Goal: Task Accomplishment & Management: Manage account settings

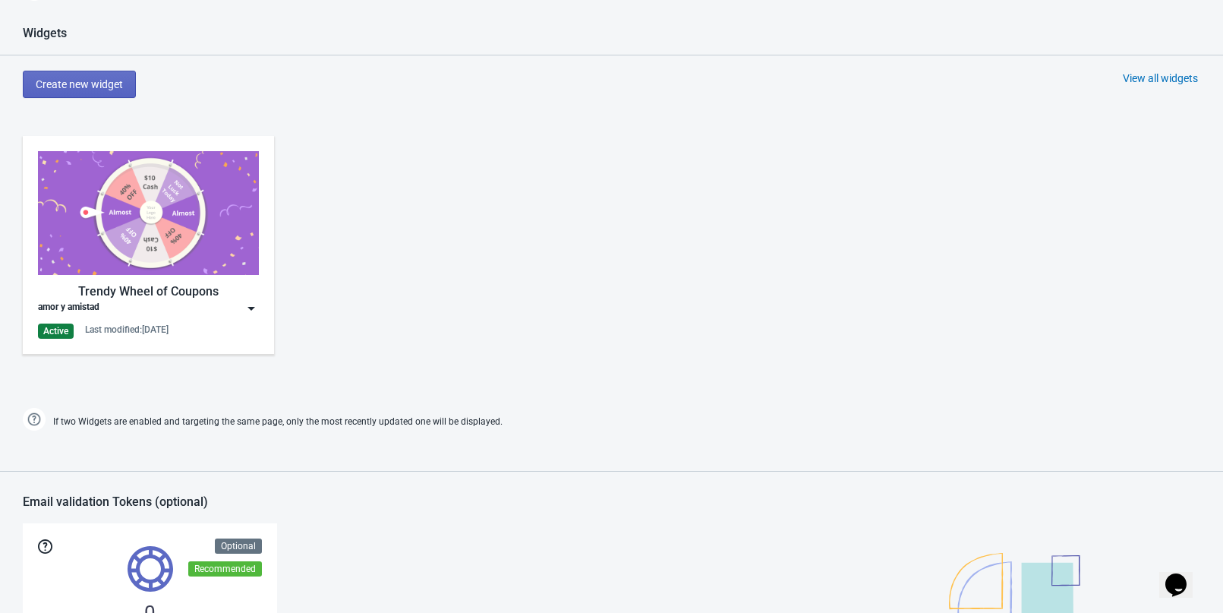
scroll to position [835, 0]
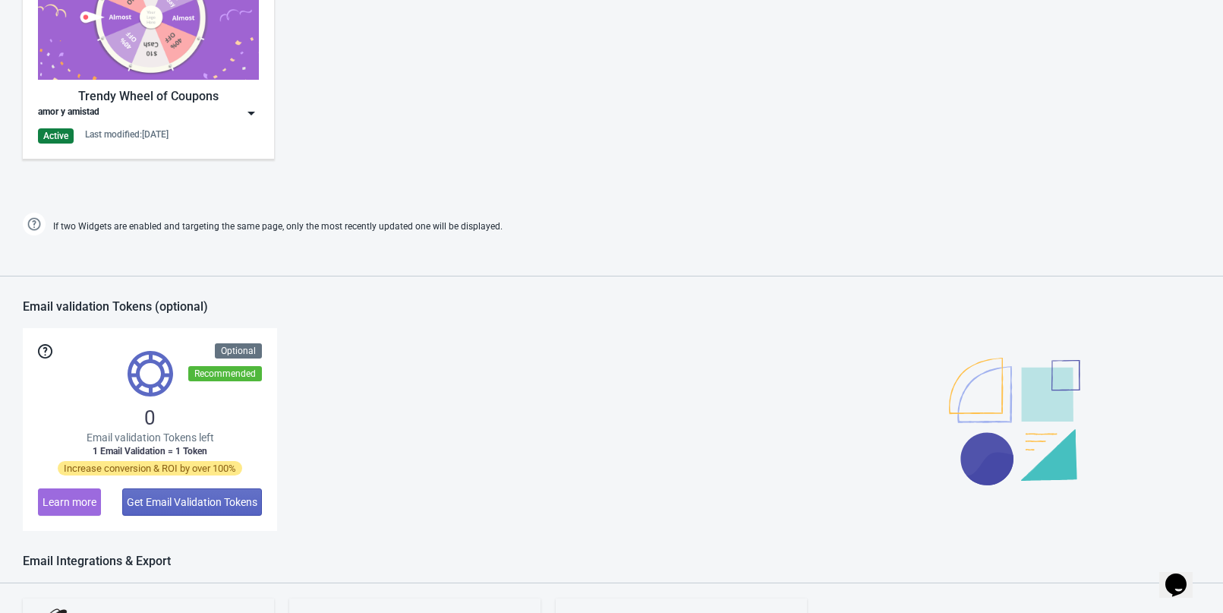
click at [191, 26] on img at bounding box center [148, 18] width 221 height 124
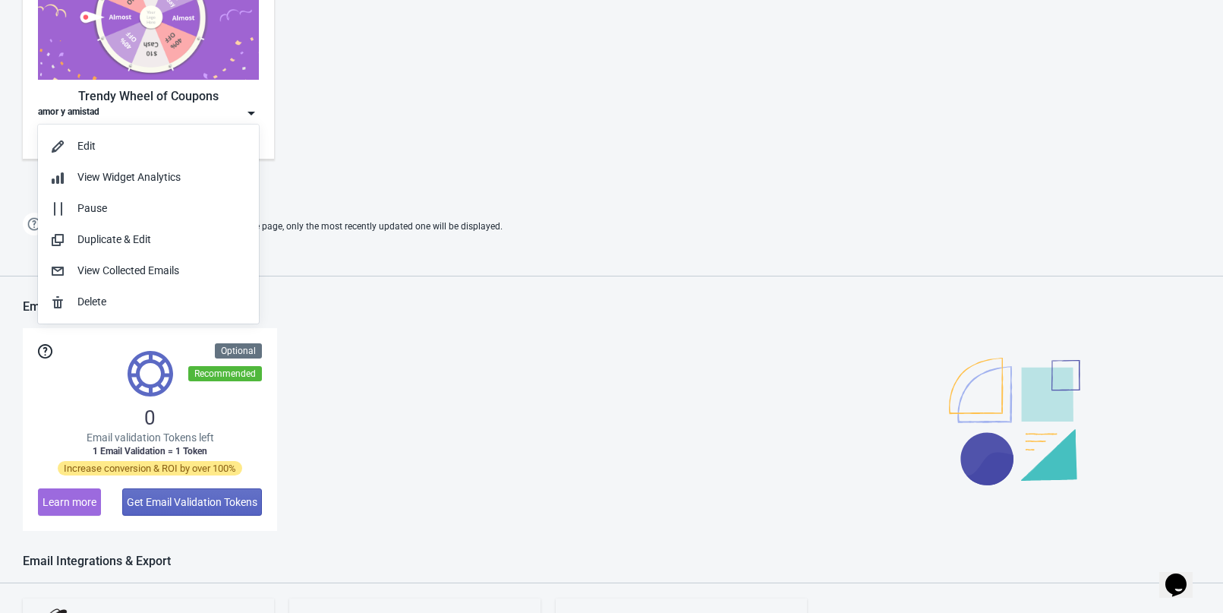
scroll to position [0, 0]
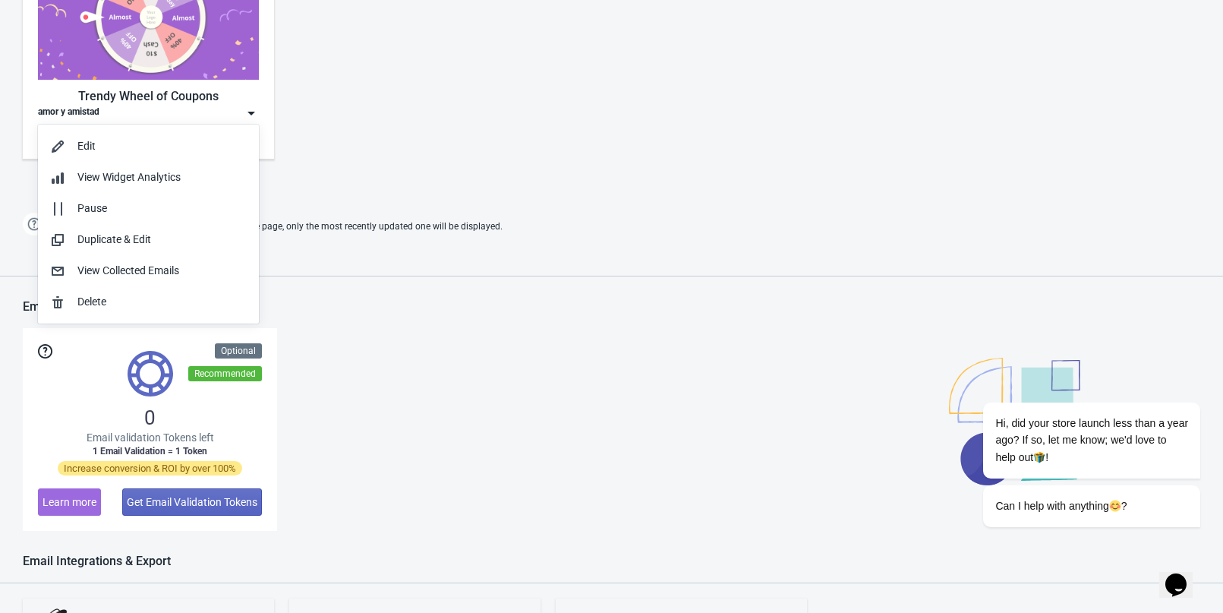
click at [467, 338] on div "0 Email validation Tokens left 1 Email Validation = 1 Token Increase conversion…" at bounding box center [612, 429] width 1178 height 203
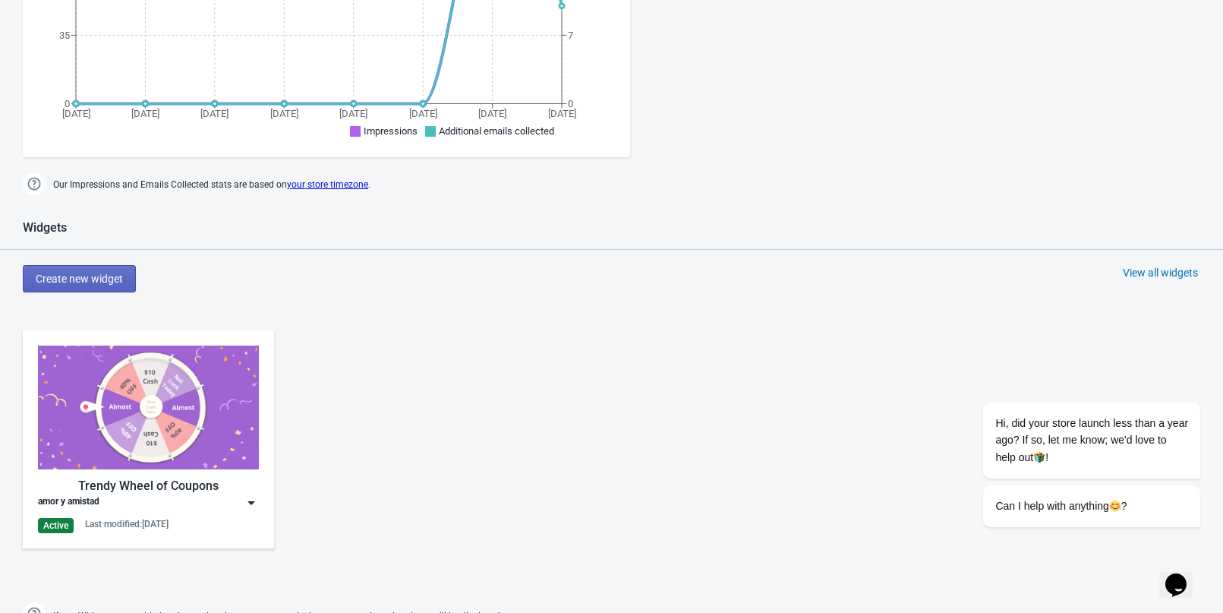
scroll to position [456, 0]
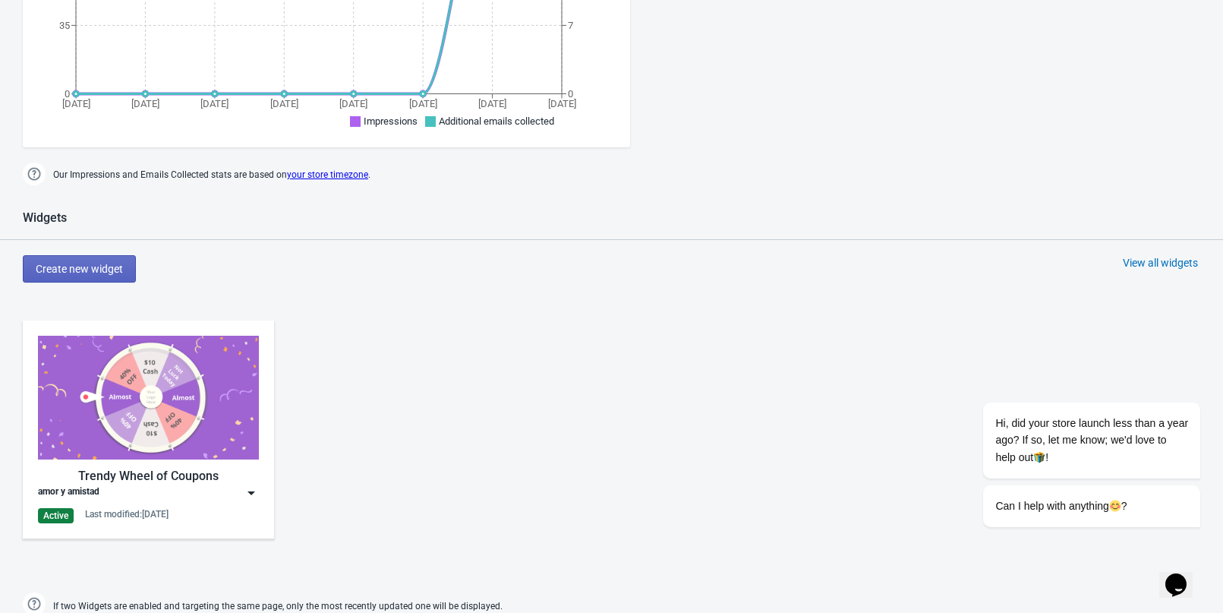
click at [178, 396] on img at bounding box center [148, 398] width 221 height 124
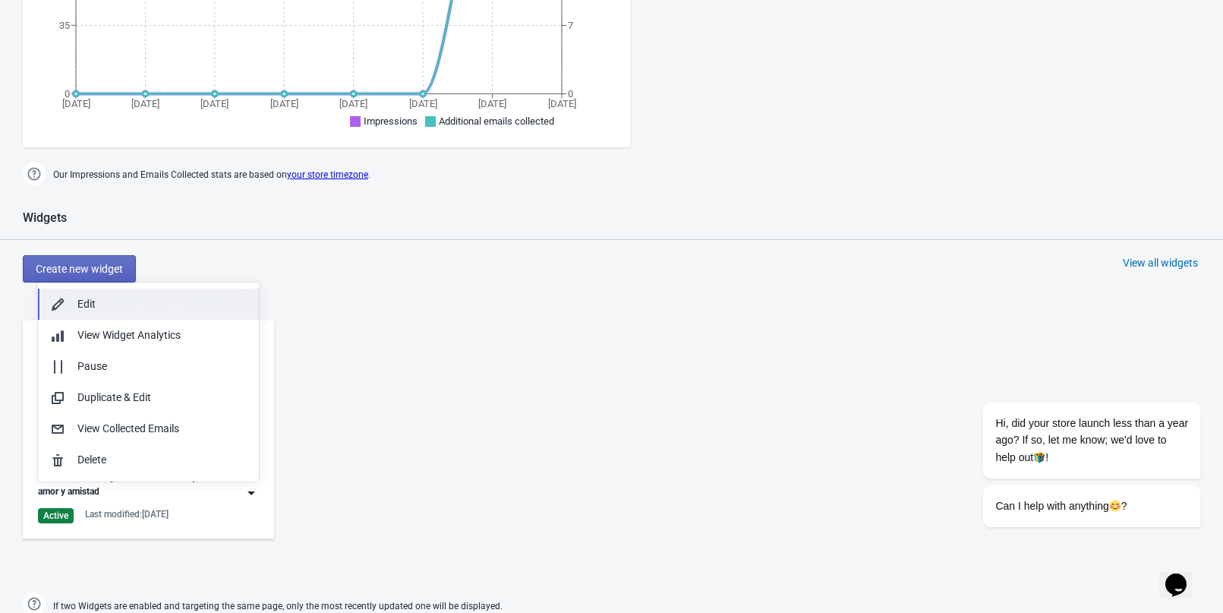
click at [139, 307] on div "Edit" at bounding box center [161, 304] width 169 height 16
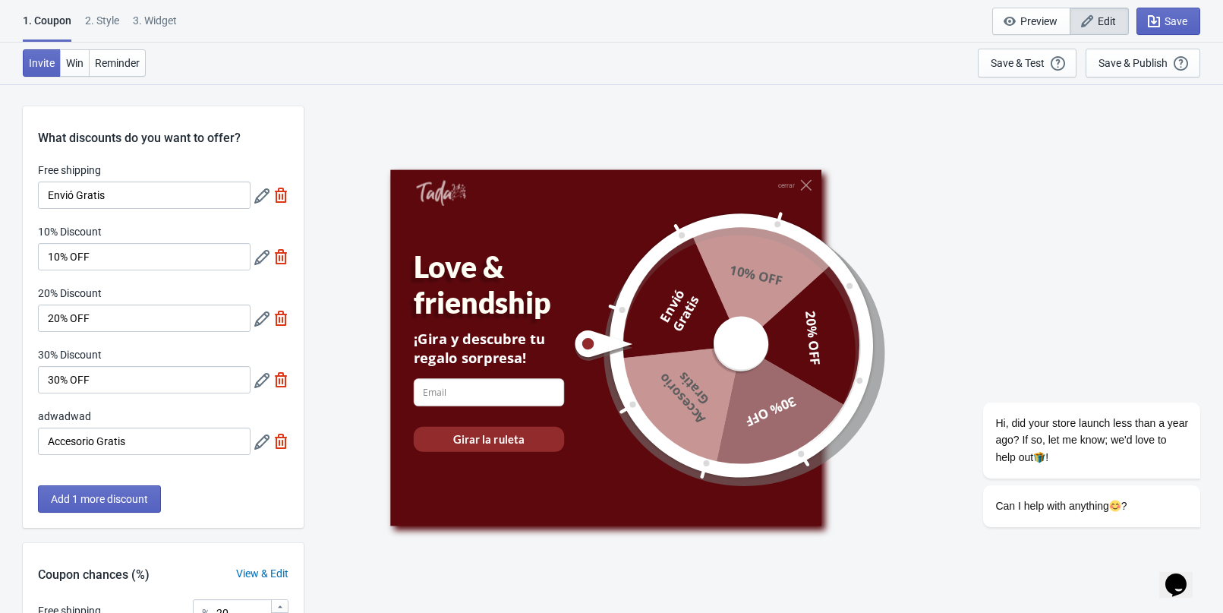
click at [262, 258] on icon at bounding box center [261, 257] width 15 height 15
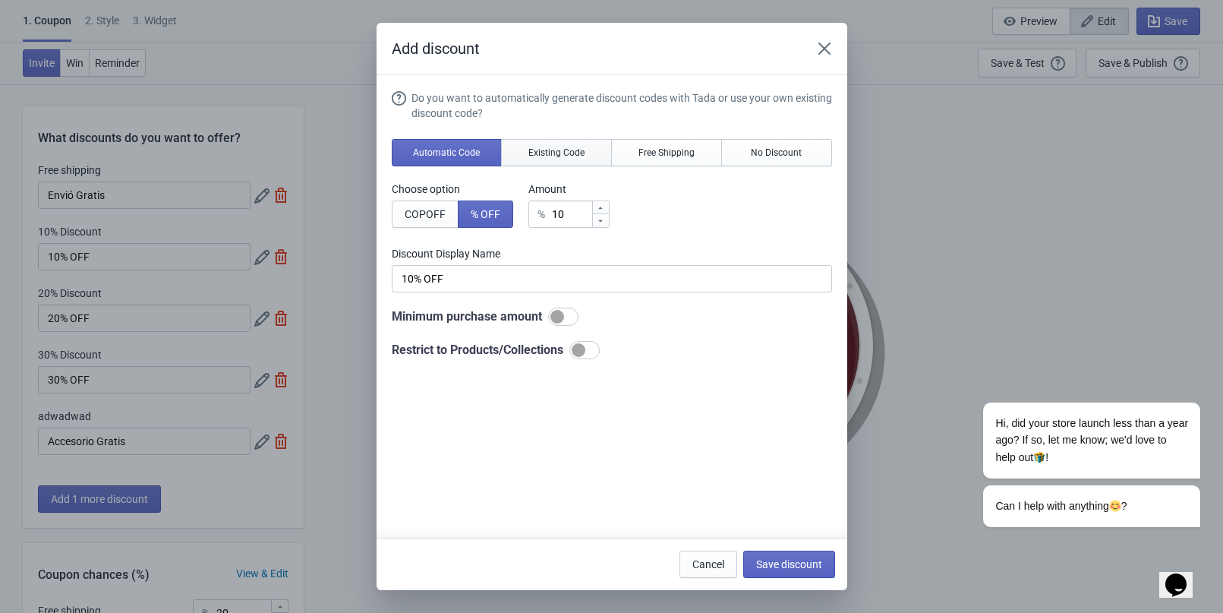
click at [557, 158] on span "Existing Code" at bounding box center [556, 153] width 56 height 12
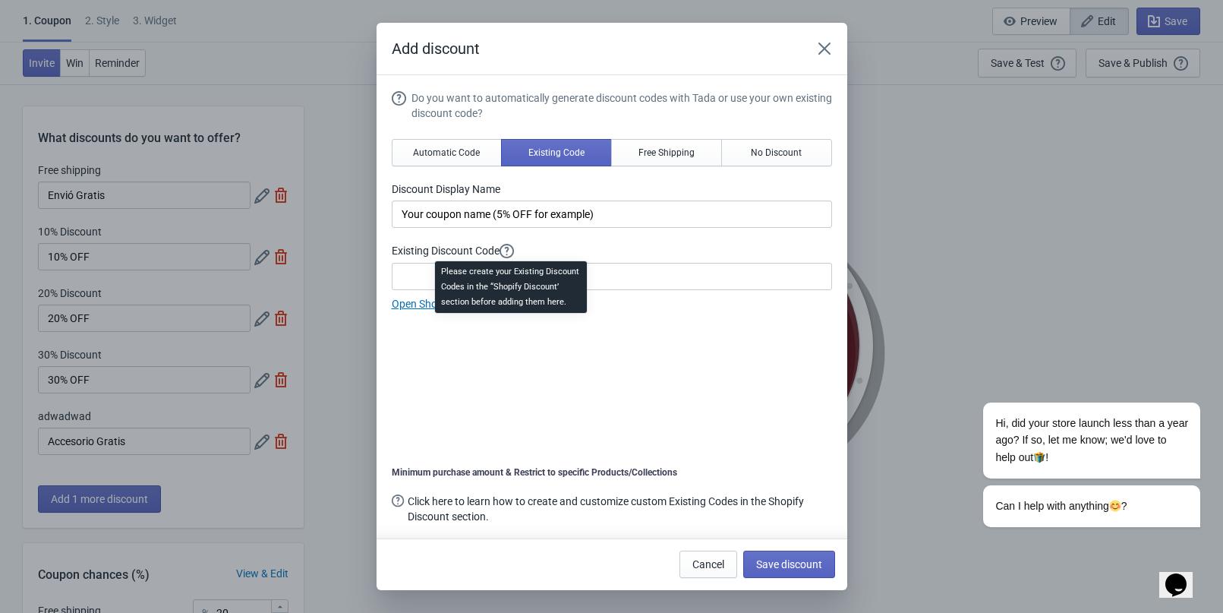
click at [506, 276] on div "Please create your Existing Discount Codes in the “Shopify Discount’ section be…" at bounding box center [511, 291] width 176 height 67
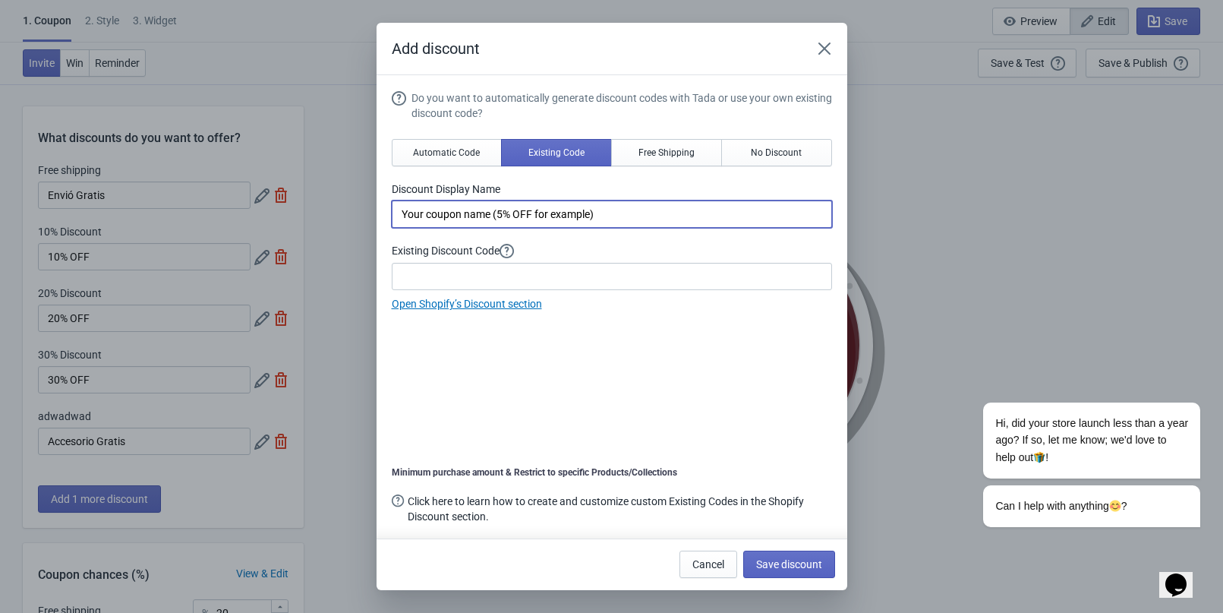
click at [664, 218] on input "Your coupon name (5% OFF for example)" at bounding box center [612, 213] width 440 height 27
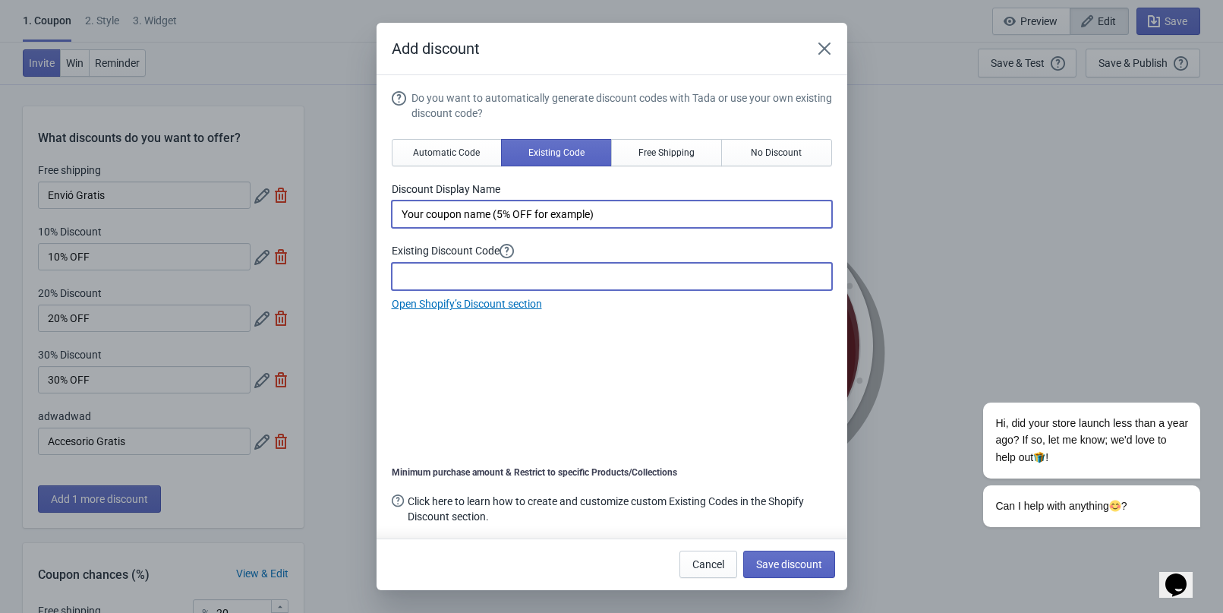
click at [601, 289] on input at bounding box center [612, 276] width 440 height 27
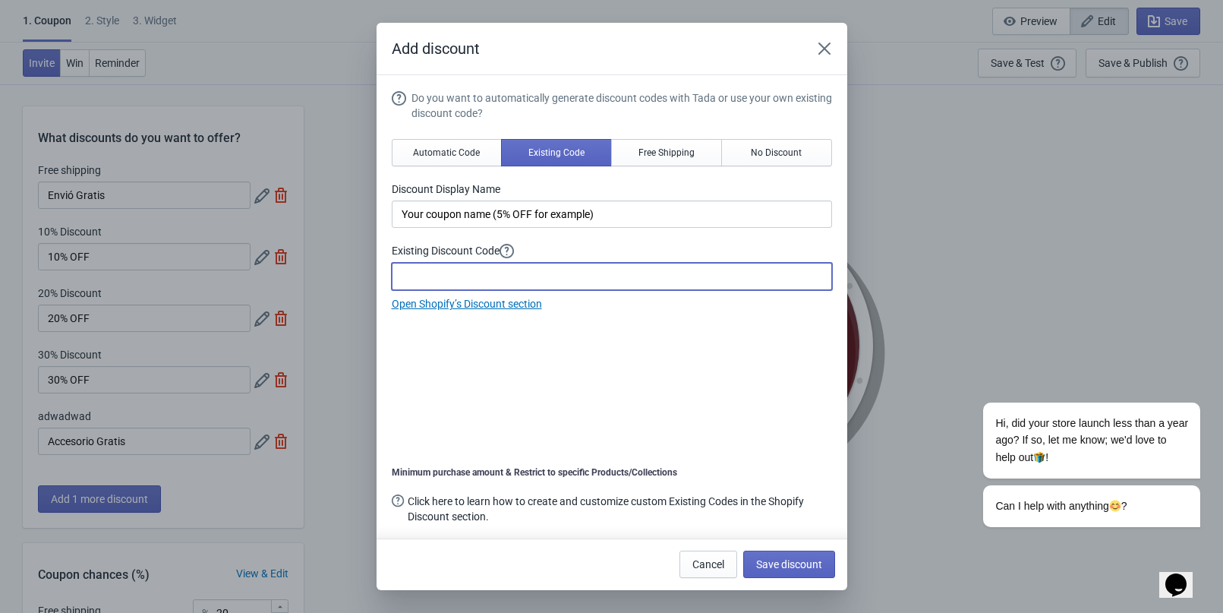
click at [596, 285] on input at bounding box center [612, 276] width 440 height 27
paste input "10loveoff"
type input "10loveoff"
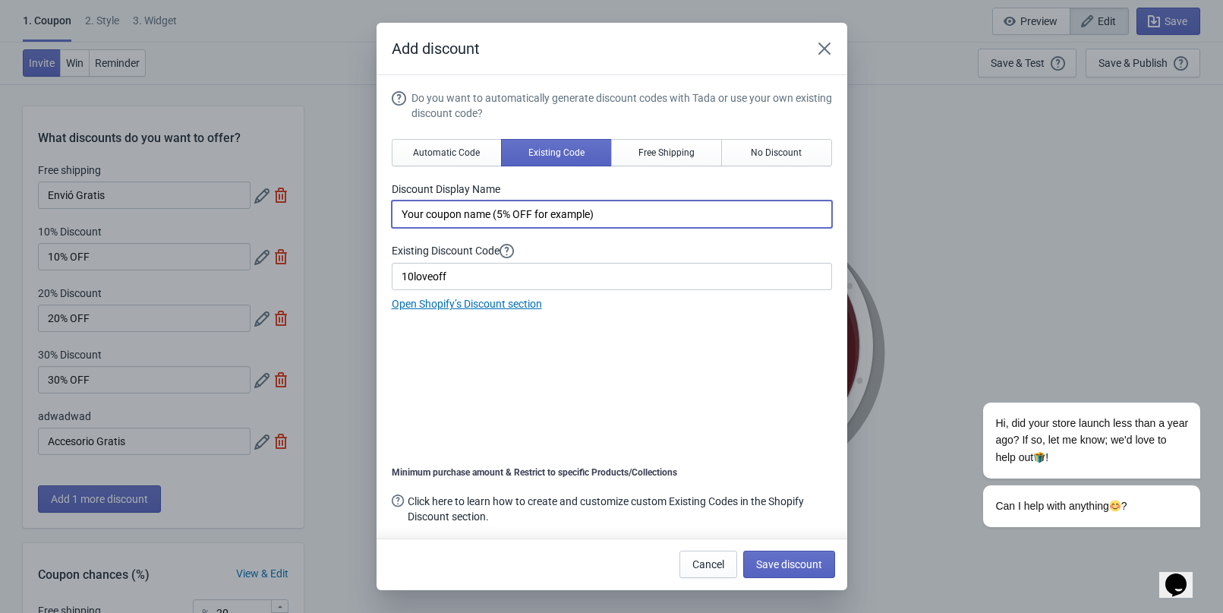
click at [595, 216] on input "Your coupon name (5% OFF for example)" at bounding box center [612, 213] width 440 height 27
type input "10% OFF"
click at [808, 563] on span "Save discount" at bounding box center [789, 564] width 66 height 12
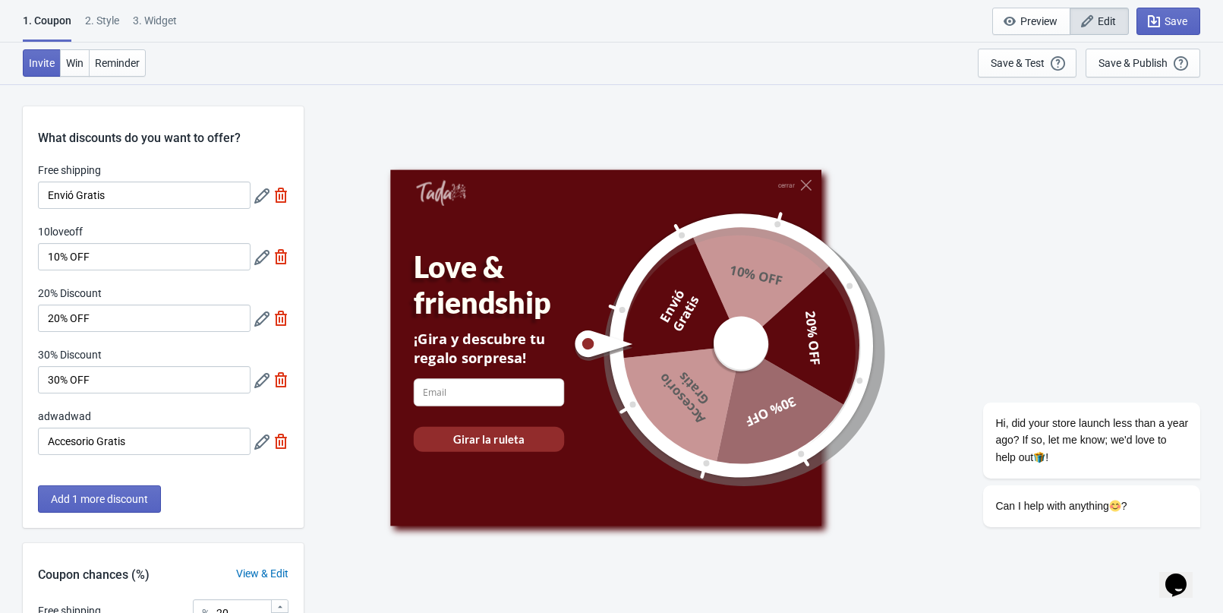
click at [258, 316] on icon at bounding box center [261, 318] width 15 height 15
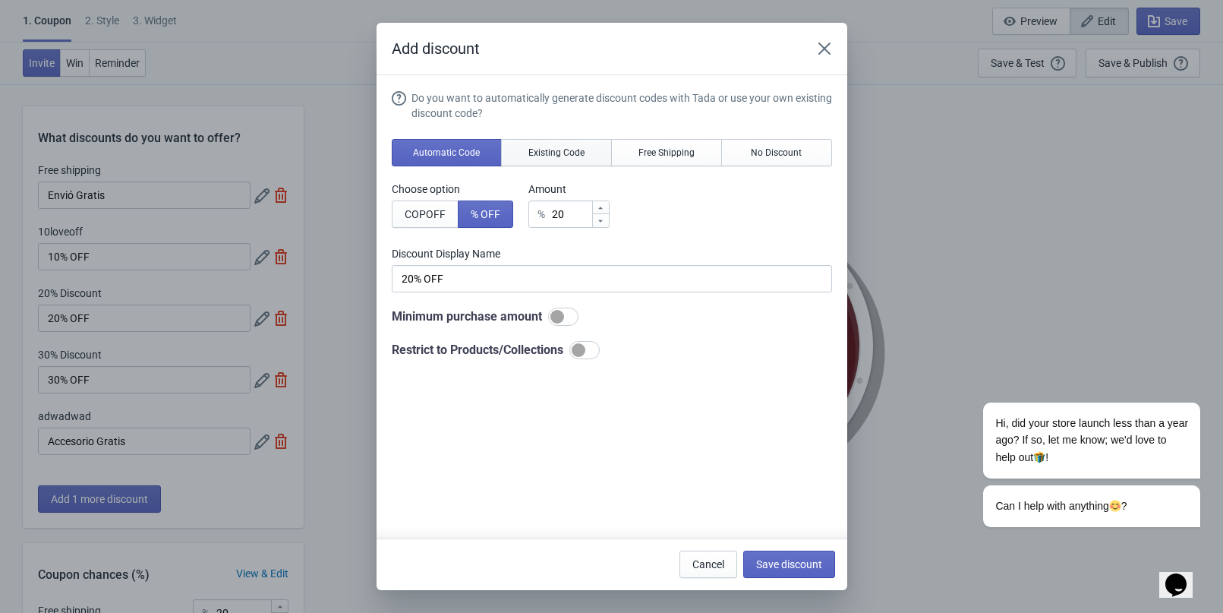
click at [532, 145] on button "Existing Code" at bounding box center [556, 152] width 111 height 27
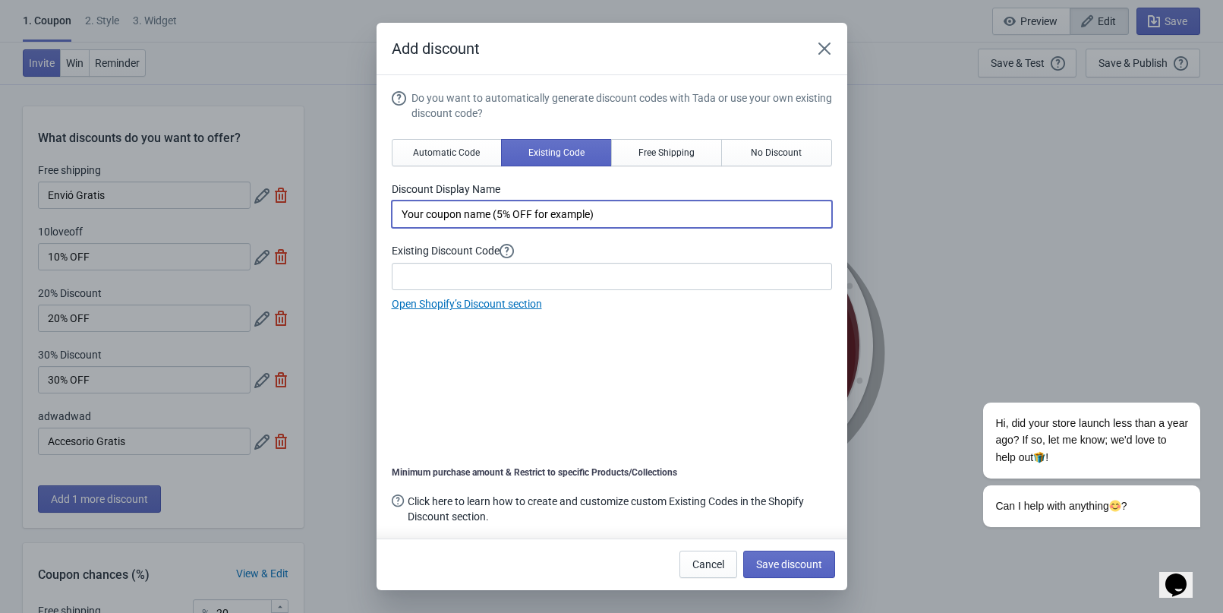
click at [487, 217] on input "Your coupon name (5% OFF for example)" at bounding box center [612, 213] width 440 height 27
paste input "20offlove"
type input "20offlove"
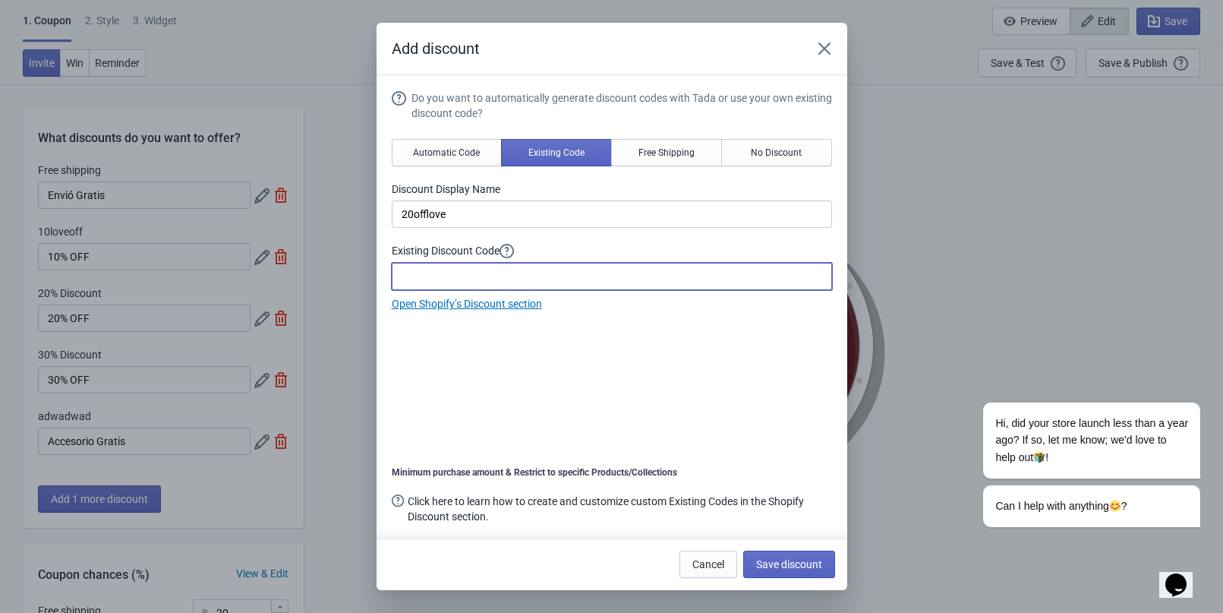
click at [486, 268] on input at bounding box center [612, 276] width 440 height 27
type input "20% OFF"
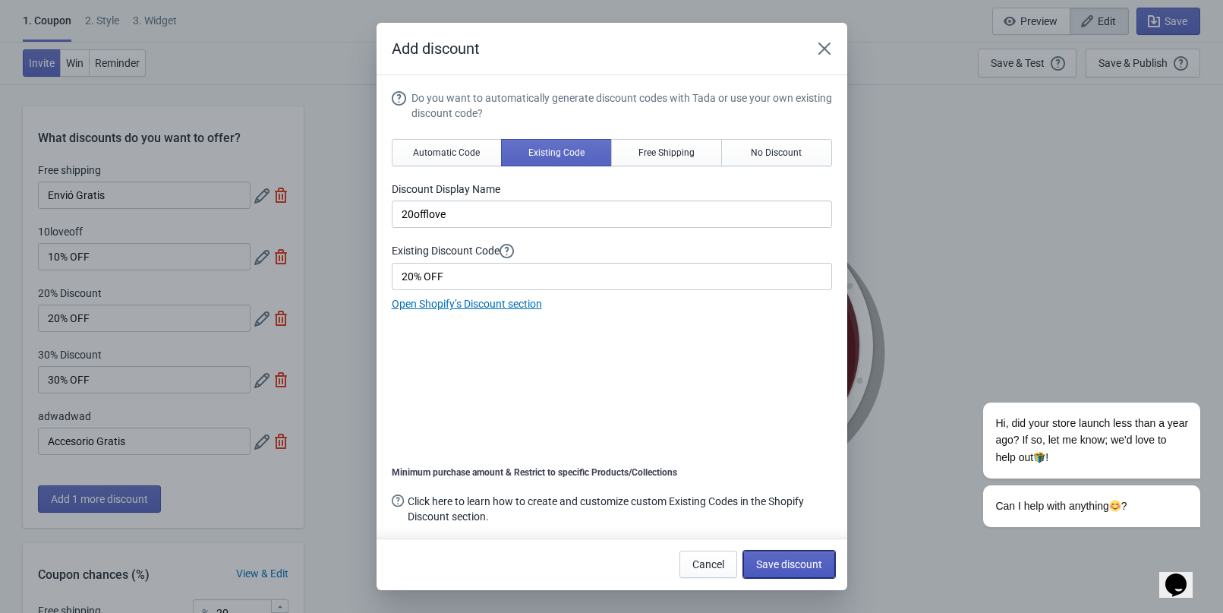
click at [766, 563] on span "Save discount" at bounding box center [789, 564] width 66 height 12
type input "20offlove"
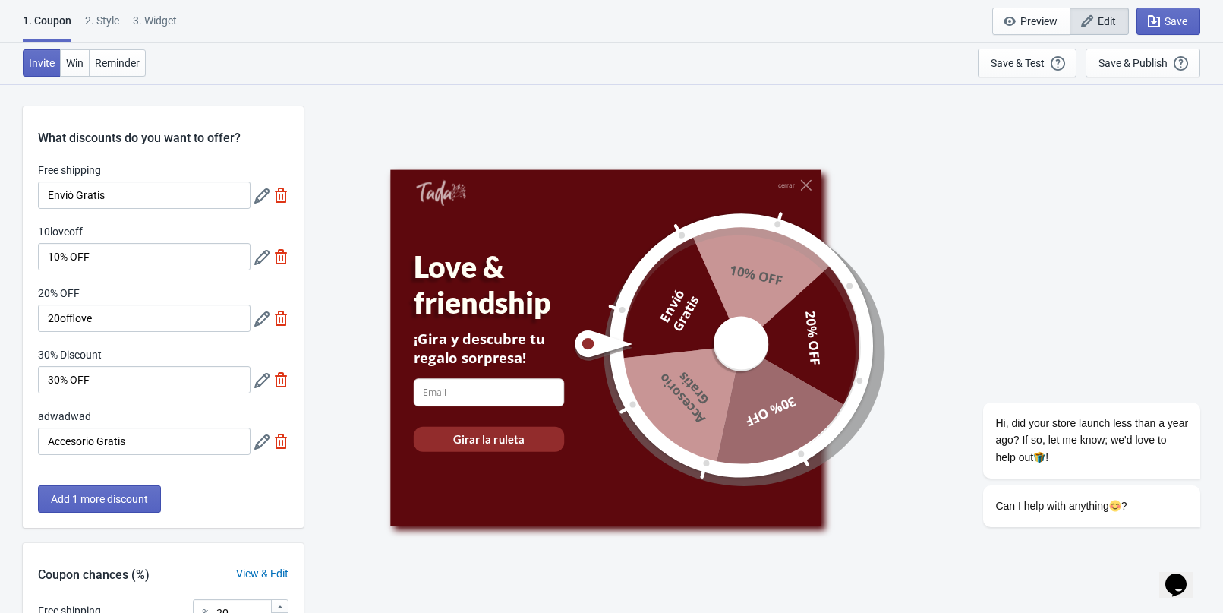
click at [260, 326] on icon at bounding box center [261, 318] width 15 height 15
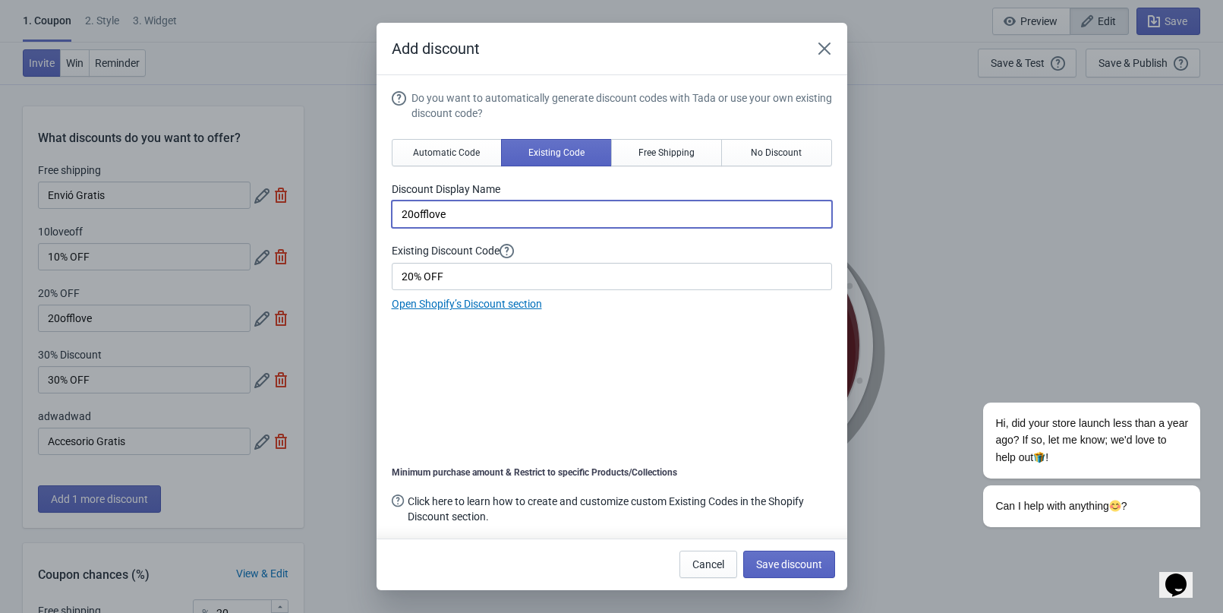
click at [502, 217] on input "20offlove" at bounding box center [612, 213] width 440 height 27
type input "20% OFF"
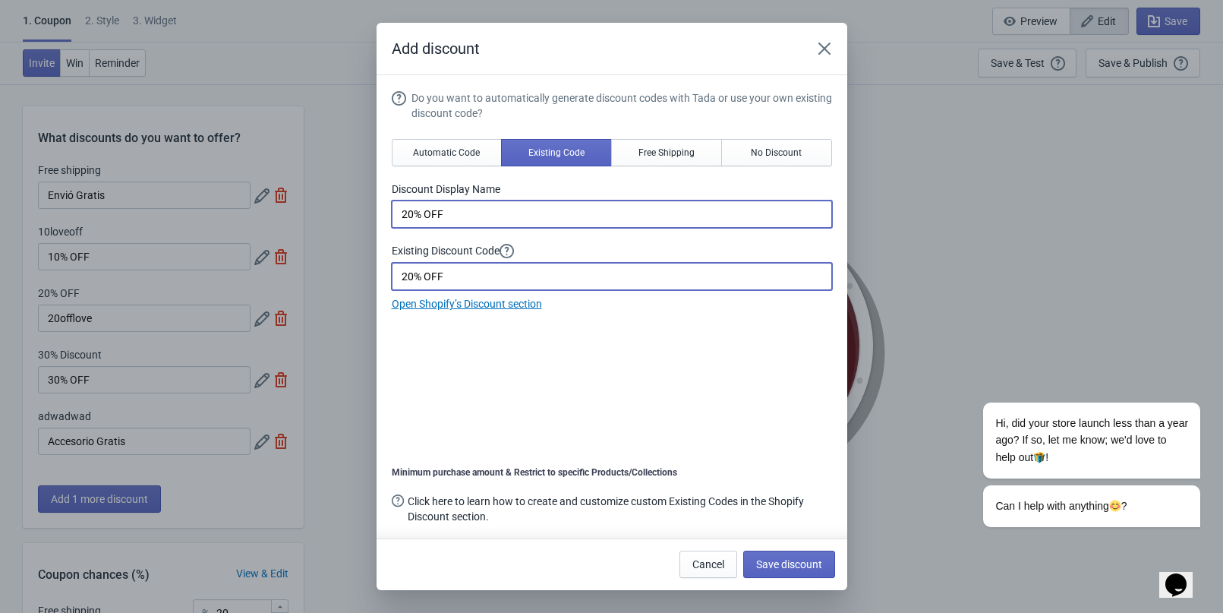
click at [462, 267] on input "20% OFF" at bounding box center [612, 276] width 440 height 27
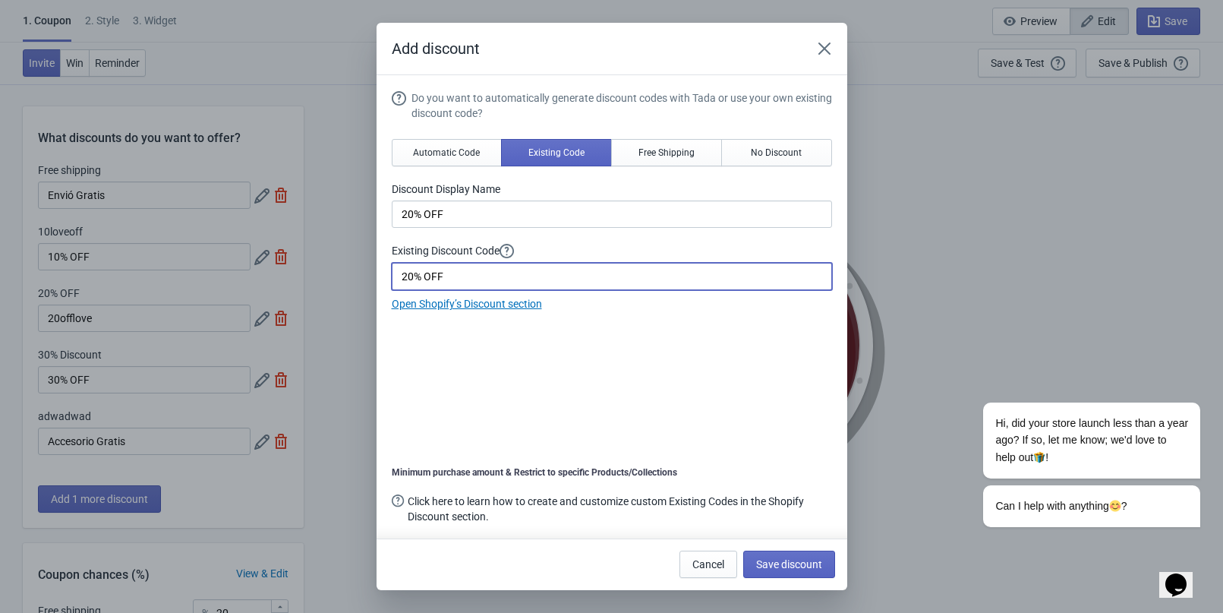
click at [462, 267] on input "20% OFF" at bounding box center [612, 276] width 440 height 27
paste input "offlove"
type input "20offlove"
click at [784, 572] on button "Save discount" at bounding box center [789, 563] width 92 height 27
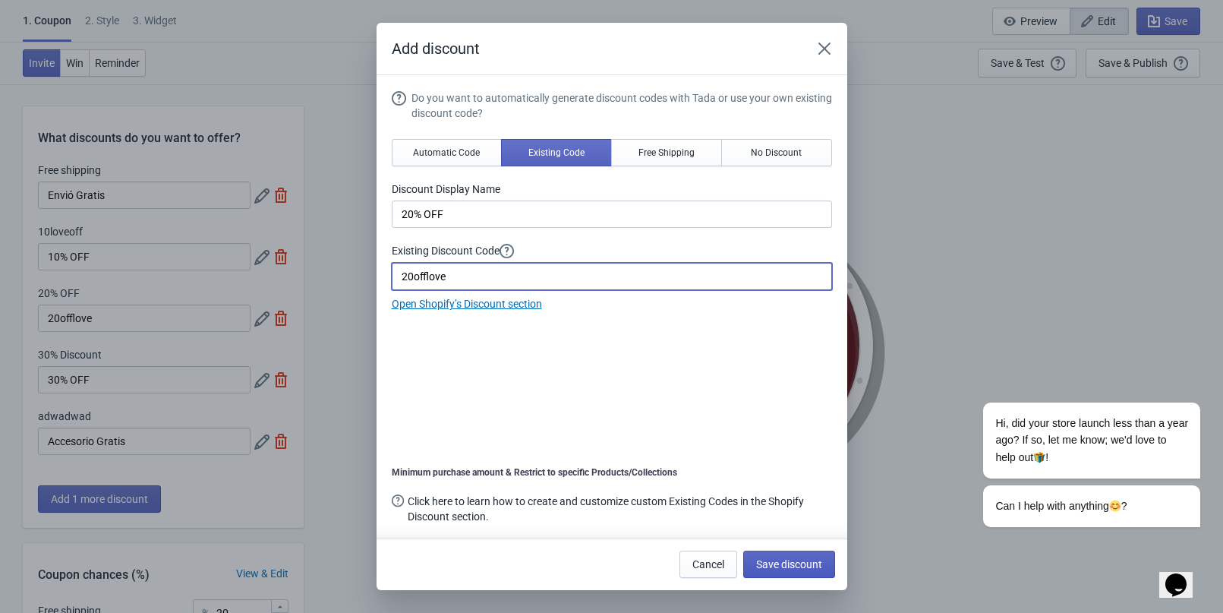
type input "20% OFF"
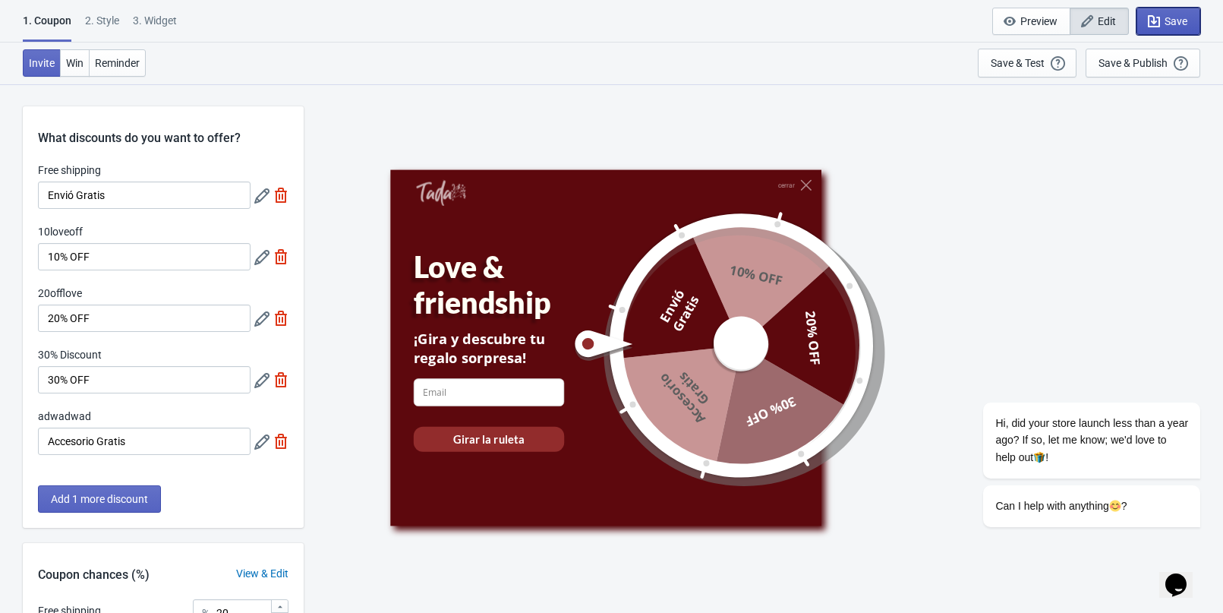
click at [1181, 11] on button "Save" at bounding box center [1169, 21] width 64 height 27
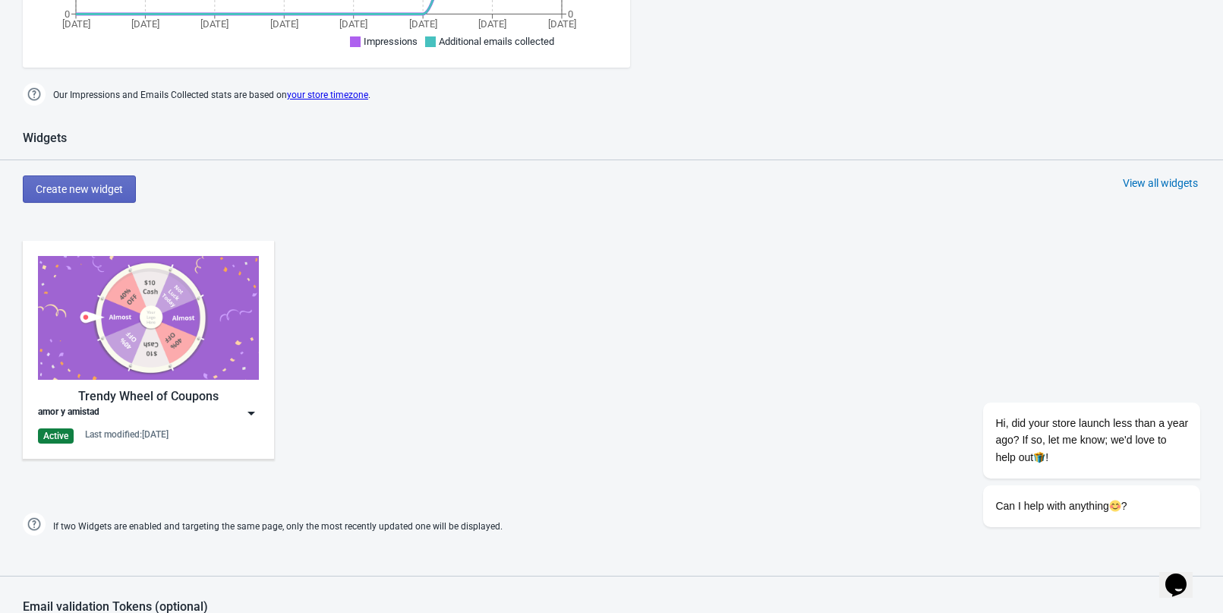
scroll to position [607, 0]
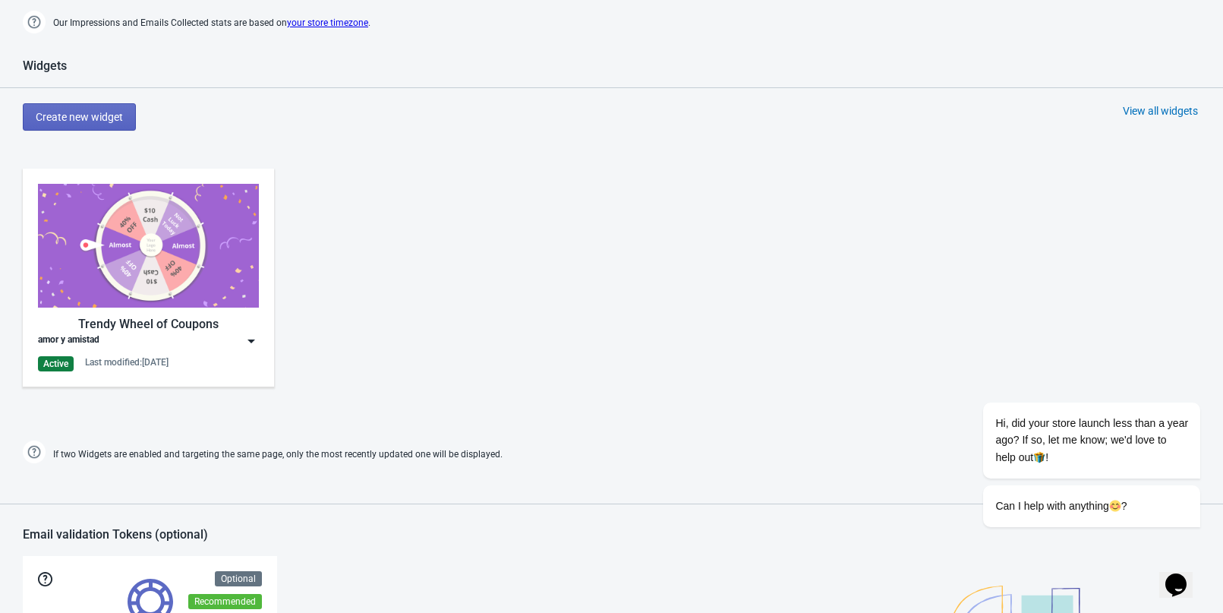
click at [143, 279] on img at bounding box center [148, 246] width 221 height 124
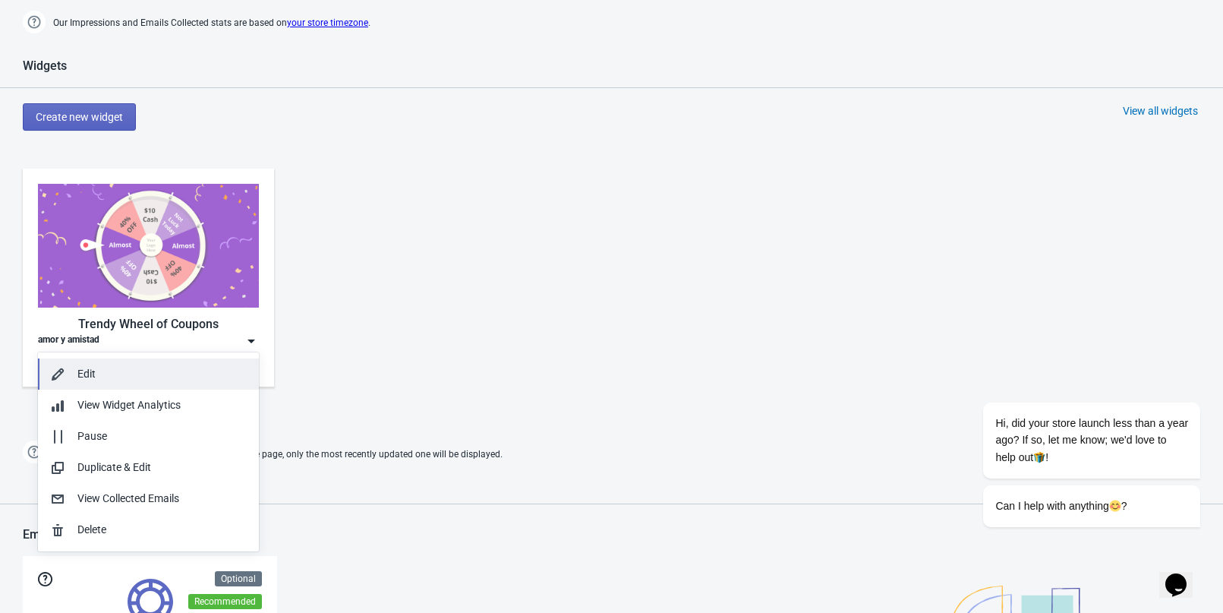
click at [116, 386] on button "Edit" at bounding box center [148, 373] width 221 height 31
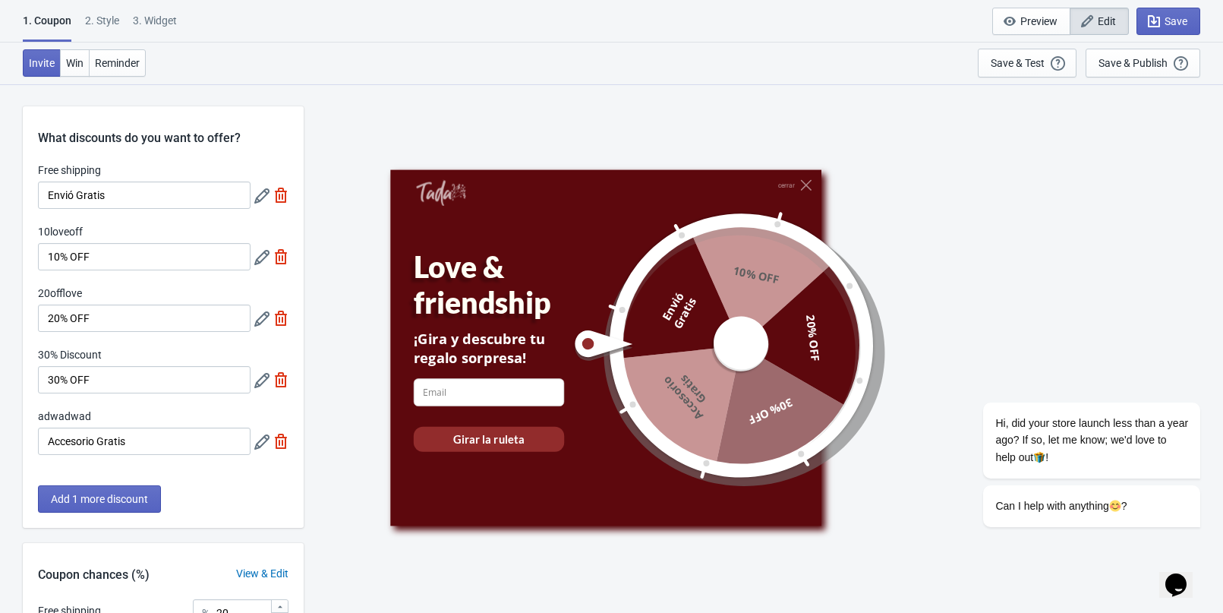
click at [263, 379] on icon at bounding box center [261, 380] width 15 height 15
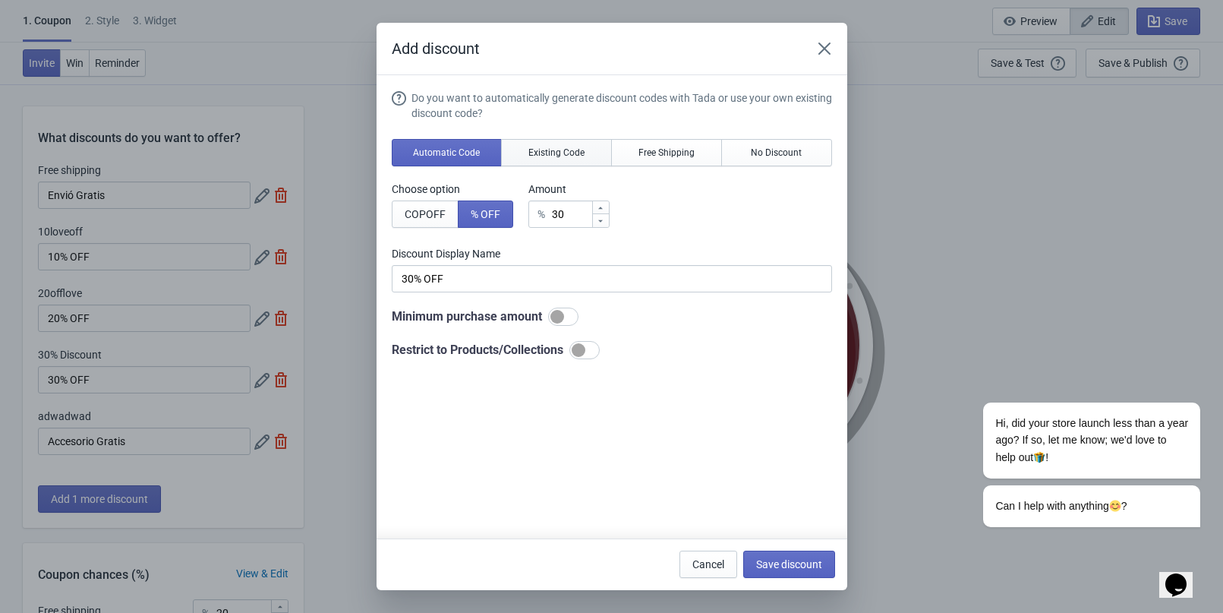
click at [560, 160] on button "Existing Code" at bounding box center [556, 152] width 111 height 27
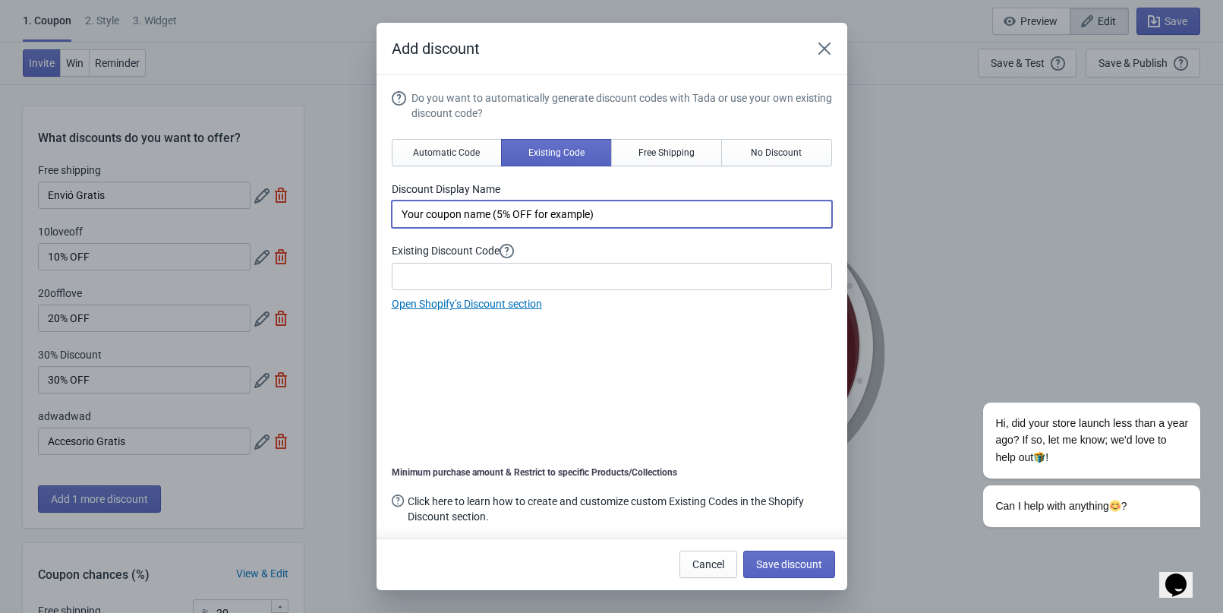
click at [528, 222] on input "Your coupon name (5% OFF for example)" at bounding box center [612, 213] width 440 height 27
paste input "30offlove"
type input "30offlove"
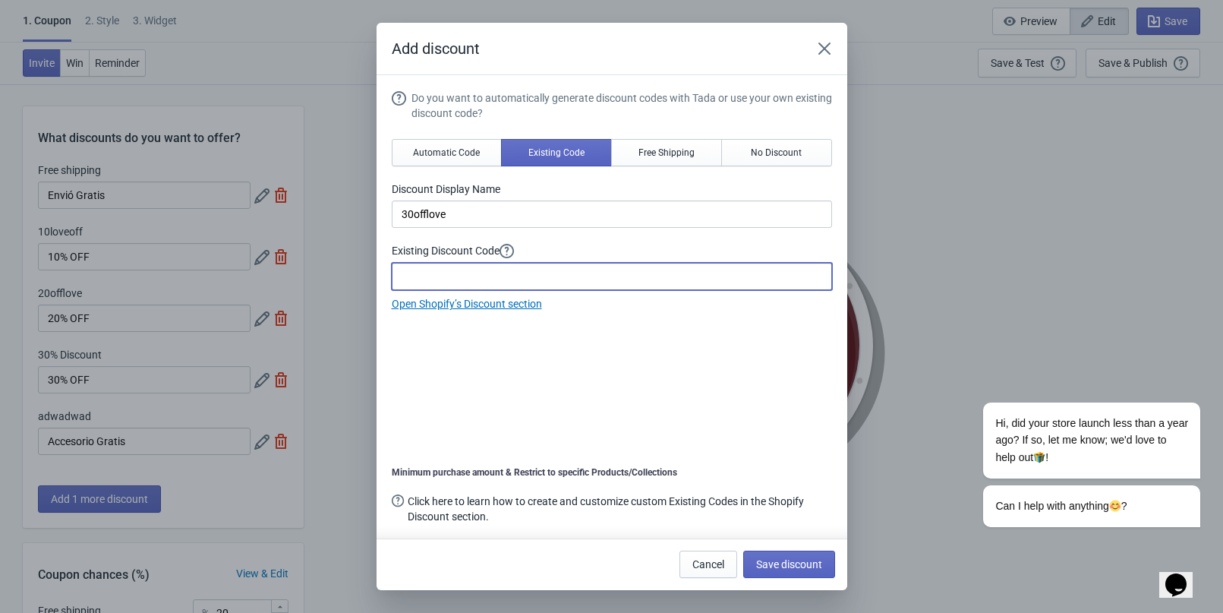
click at [540, 276] on input at bounding box center [612, 276] width 440 height 27
paste input "30offlove"
type input "30offlove"
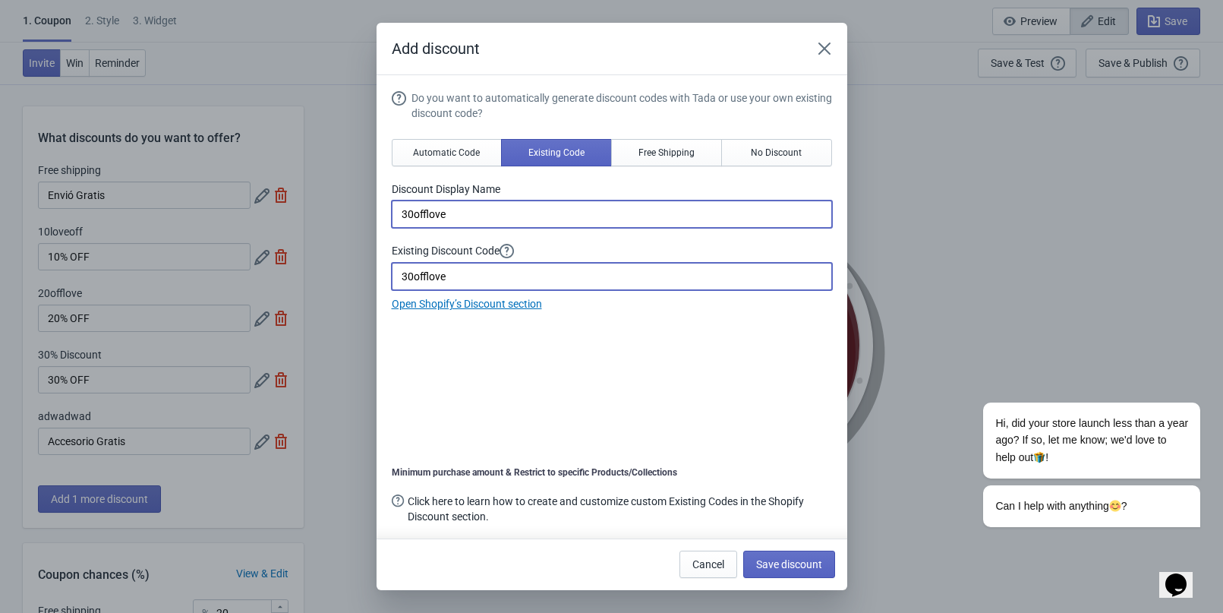
click at [440, 210] on input "30offlove" at bounding box center [612, 213] width 440 height 27
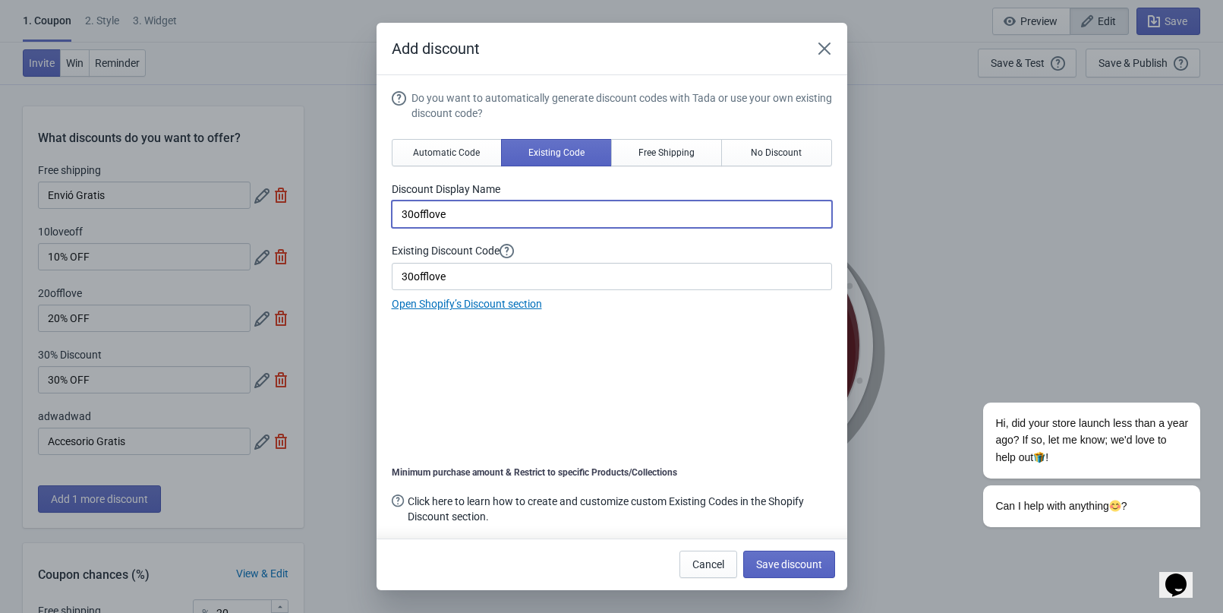
click at [440, 210] on input "30offlove" at bounding box center [612, 213] width 440 height 27
type input "30% OFF"
click at [765, 563] on span "Save discount" at bounding box center [789, 564] width 66 height 12
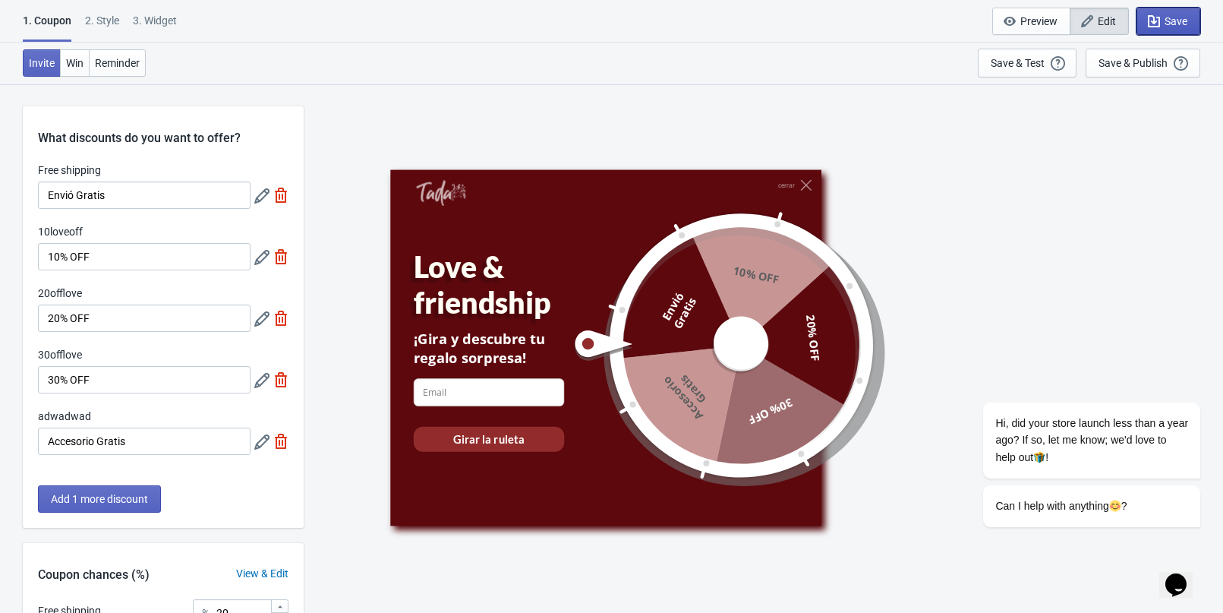
click at [1183, 26] on span "Save" at bounding box center [1176, 21] width 23 height 12
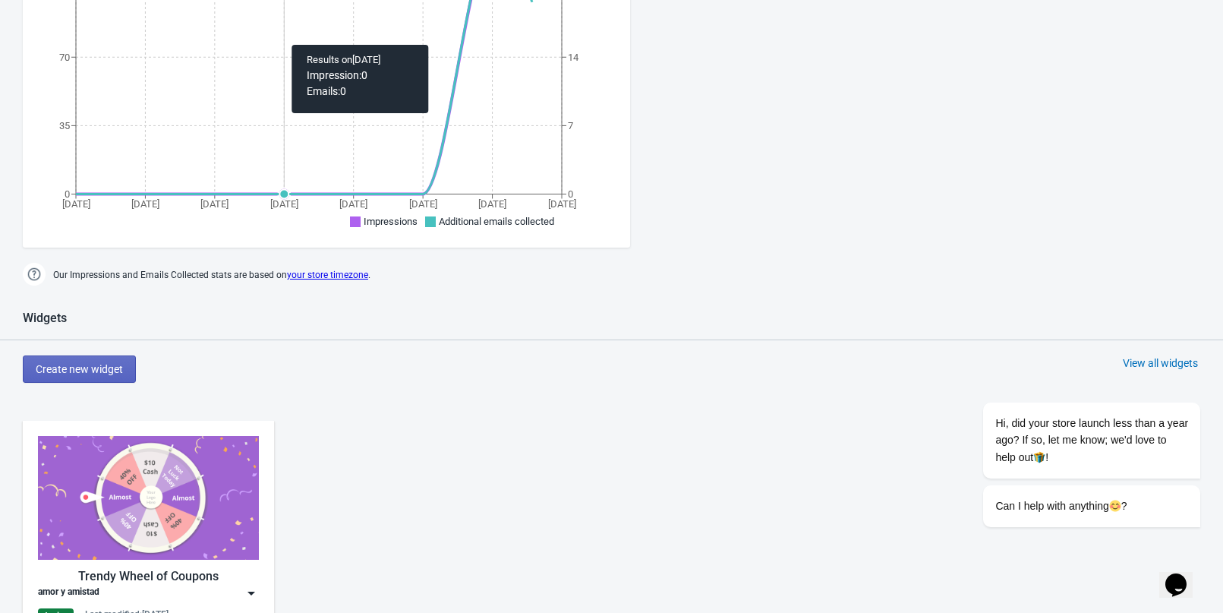
scroll to position [456, 0]
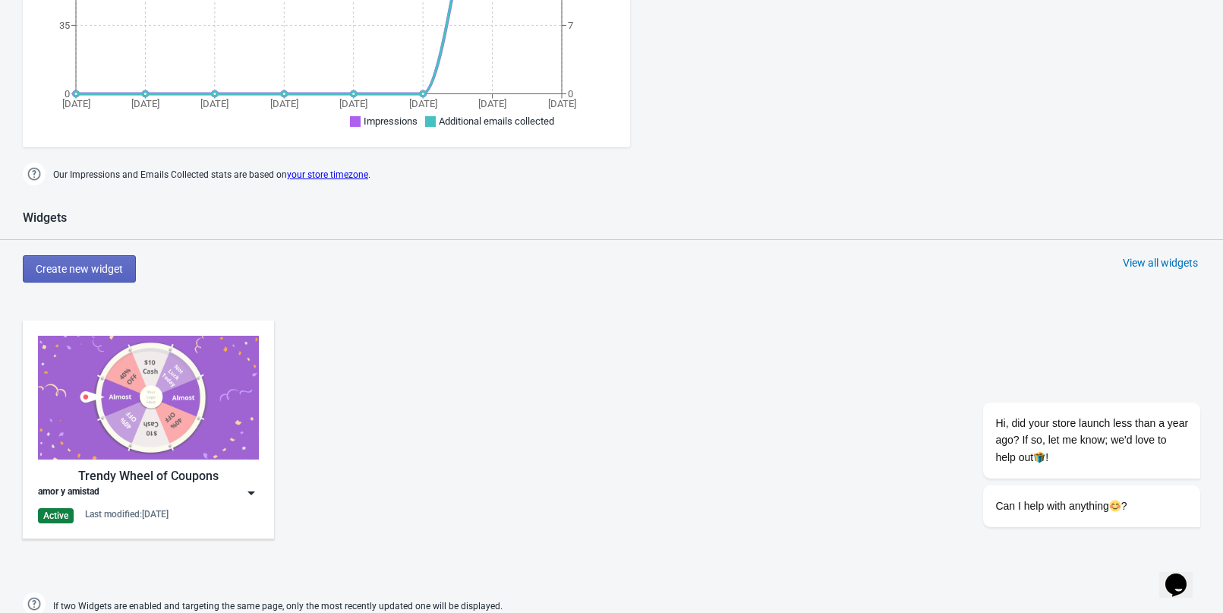
click at [188, 363] on img at bounding box center [148, 398] width 221 height 124
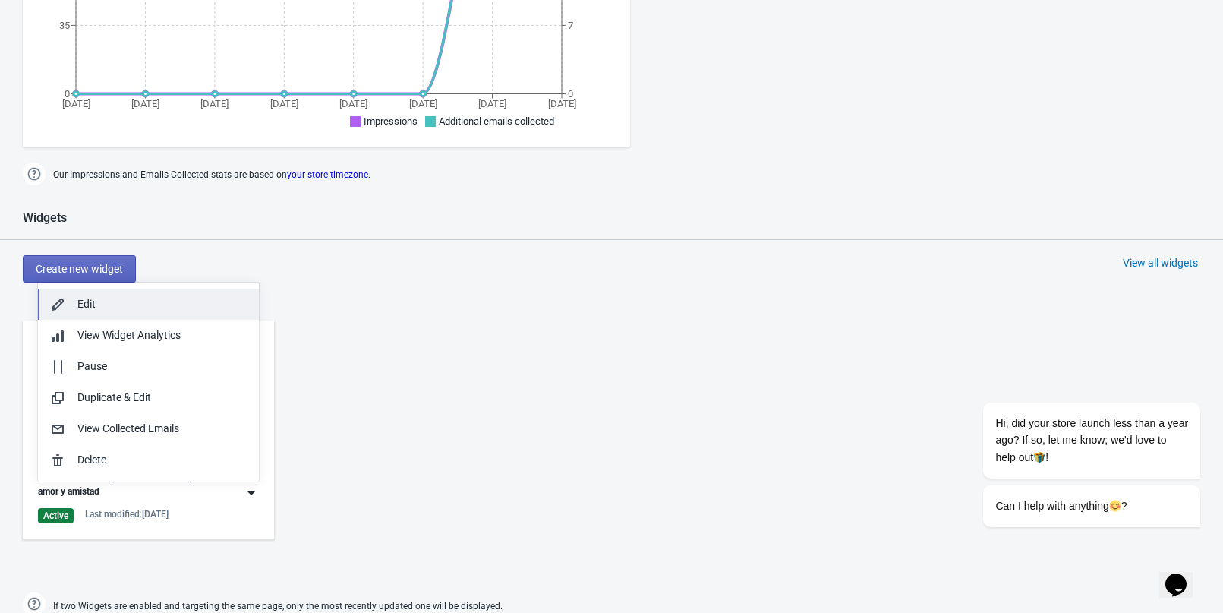
click at [156, 304] on div "Edit" at bounding box center [161, 304] width 169 height 16
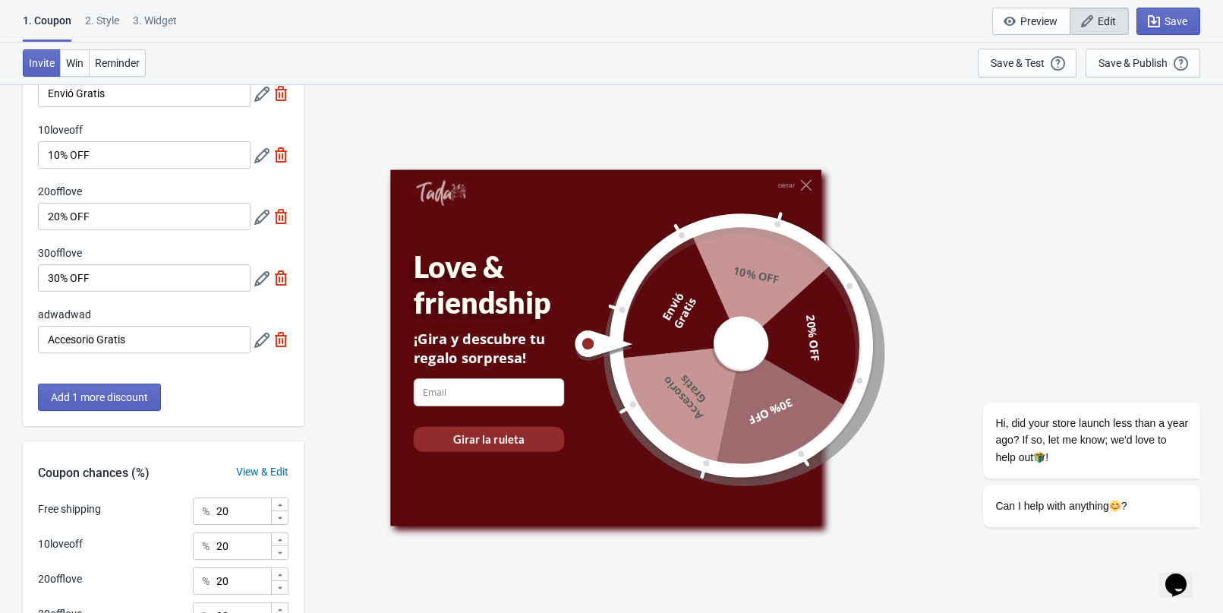
scroll to position [76, 0]
